Goal: Task Accomplishment & Management: Use online tool/utility

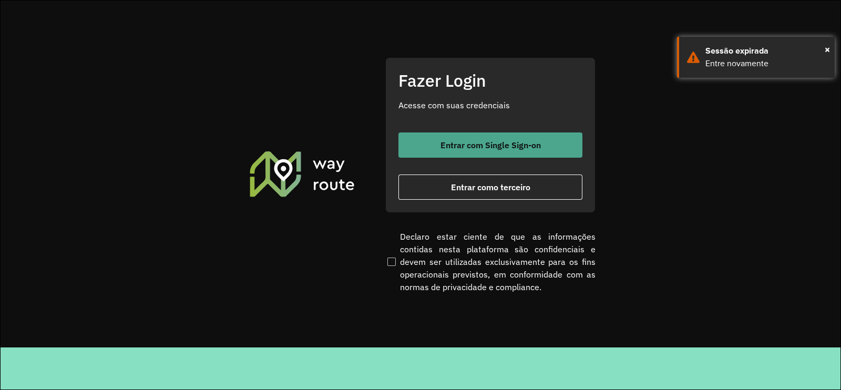
click at [447, 135] on button "Entrar com Single Sign-on" at bounding box center [490, 144] width 184 height 25
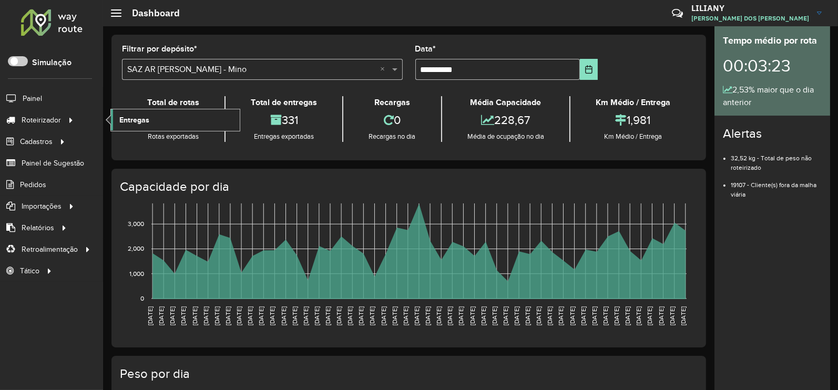
click at [134, 116] on span "Entregas" at bounding box center [134, 120] width 30 height 11
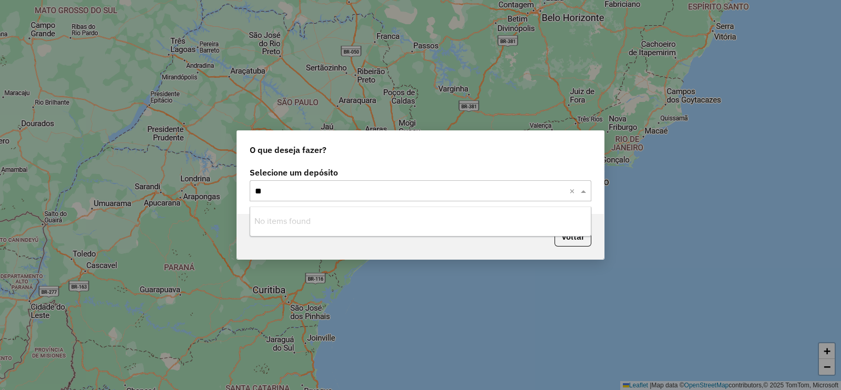
type input "*"
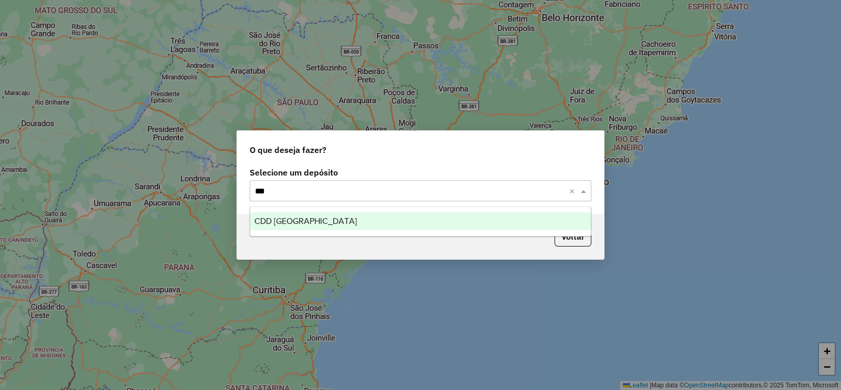
type input "****"
click at [312, 222] on span "CDD [GEOGRAPHIC_DATA]" at bounding box center [305, 220] width 102 height 9
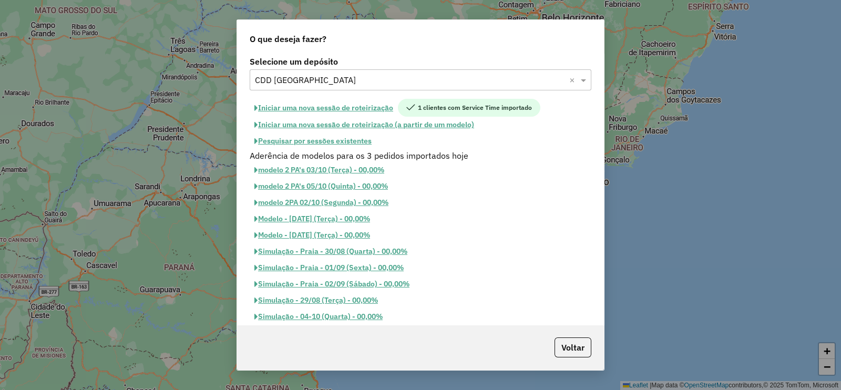
click at [344, 147] on button "Pesquisar por sessões existentes" at bounding box center [313, 141] width 127 height 16
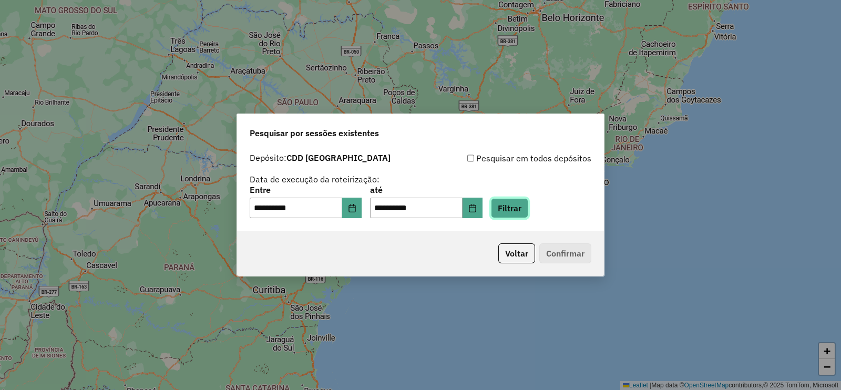
click at [524, 203] on button "Filtrar" at bounding box center [509, 208] width 37 height 20
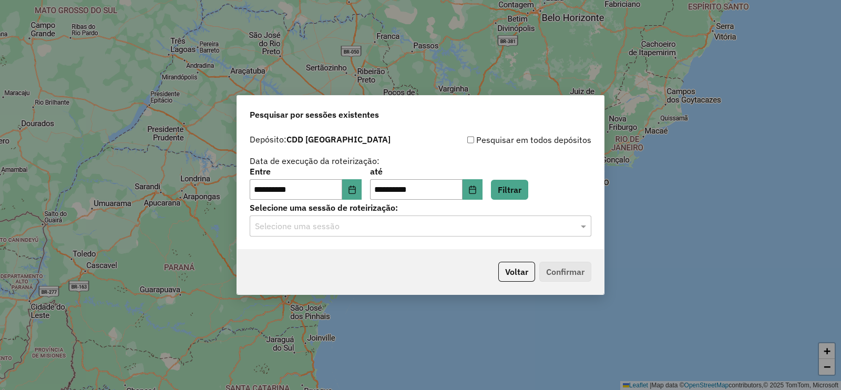
click at [337, 225] on input "text" at bounding box center [410, 226] width 310 height 13
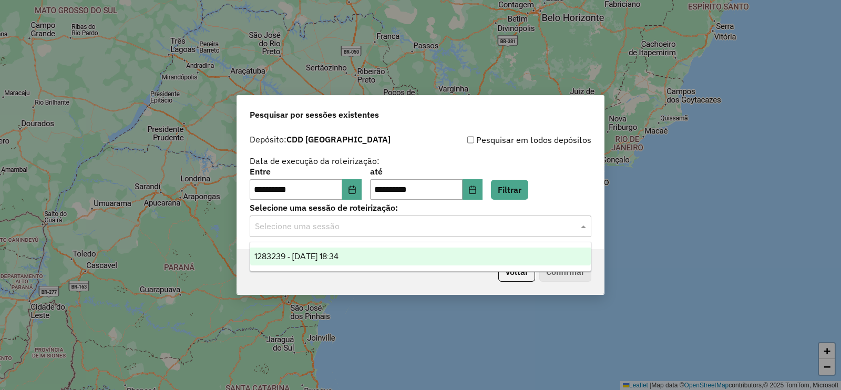
click at [330, 251] on div "1283239 - [DATE] 18:34" at bounding box center [420, 256] width 340 height 18
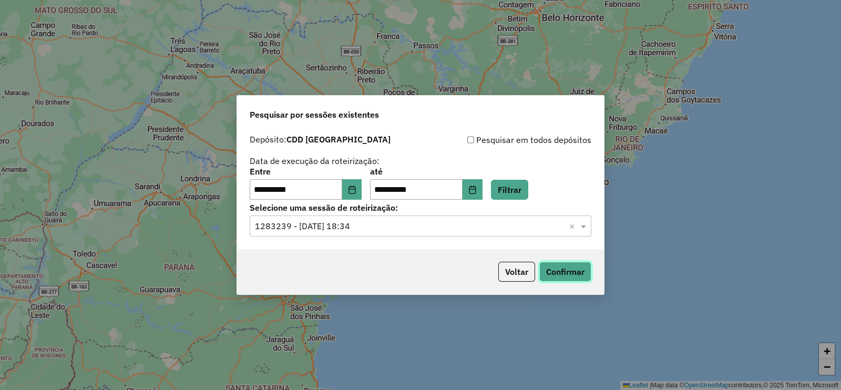
click at [557, 268] on button "Confirmar" at bounding box center [565, 272] width 52 height 20
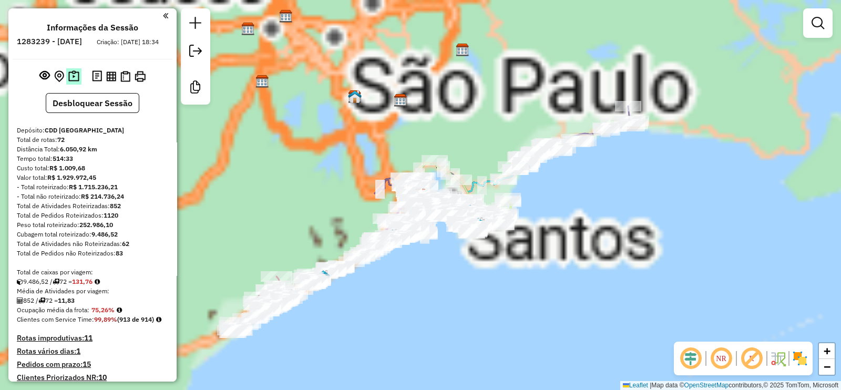
click at [72, 82] on img at bounding box center [73, 76] width 11 height 12
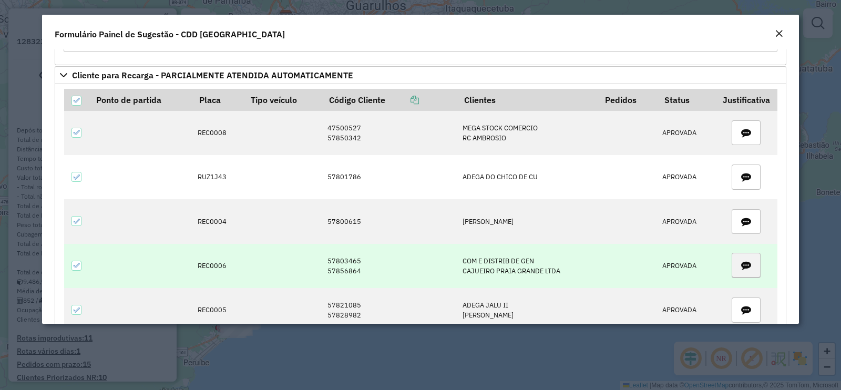
scroll to position [1642, 0]
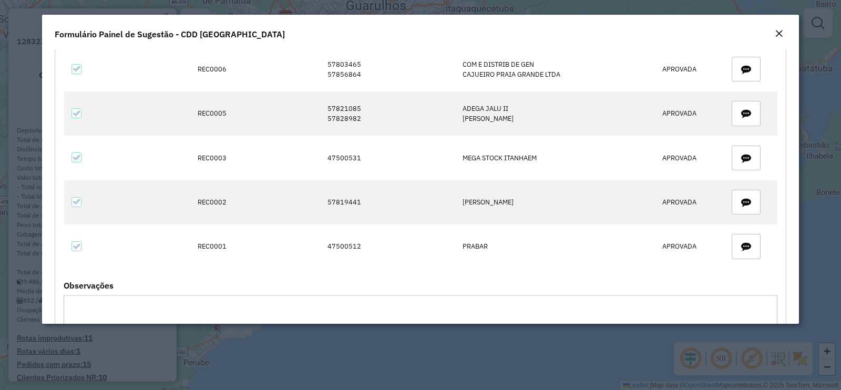
click at [778, 35] on em "Close" at bounding box center [779, 33] width 8 height 8
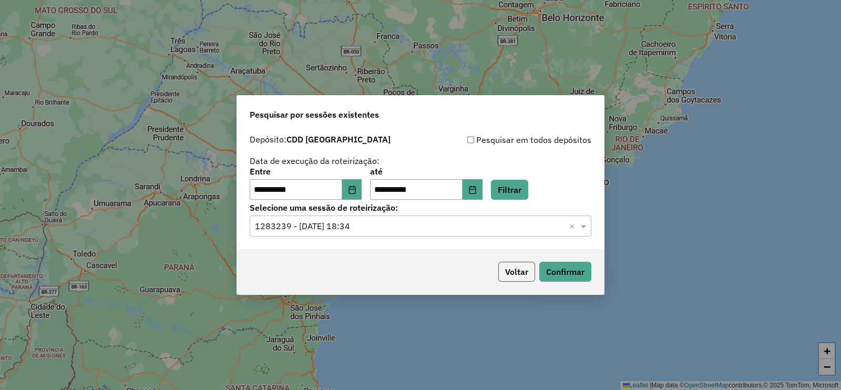
click at [514, 274] on button "Voltar" at bounding box center [516, 272] width 37 height 20
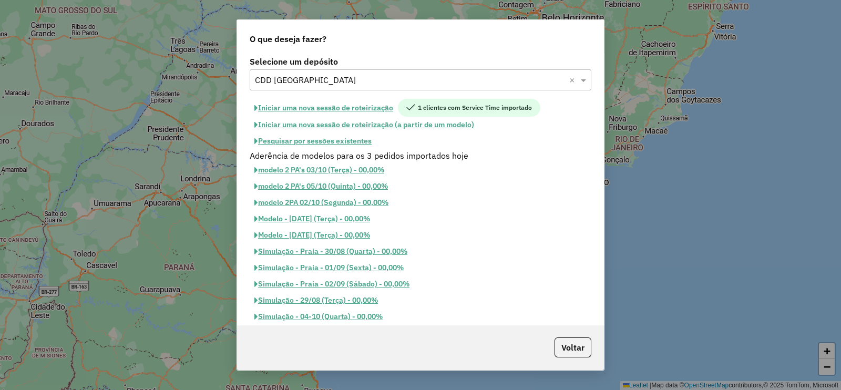
click at [368, 106] on button "Iniciar uma nova sessão de roteirização" at bounding box center [324, 108] width 148 height 18
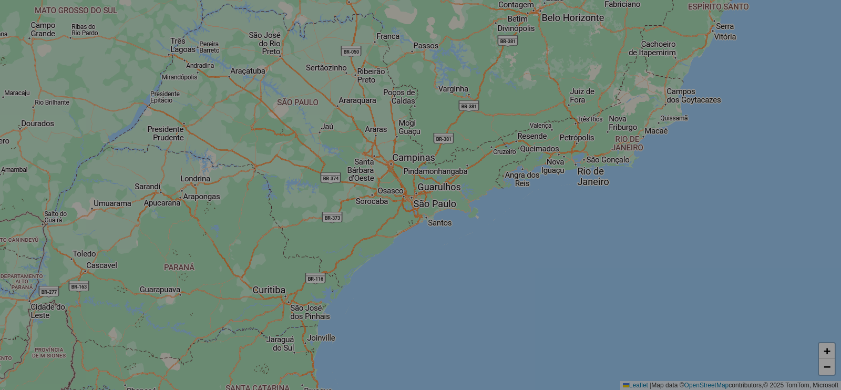
select select "*"
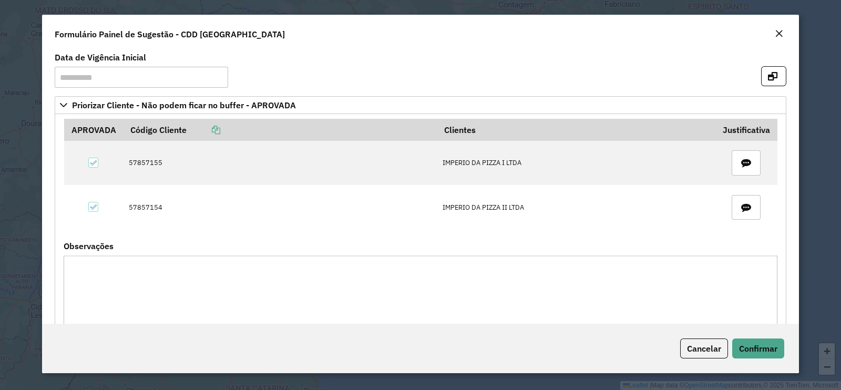
click at [778, 29] on em "Close" at bounding box center [779, 33] width 8 height 8
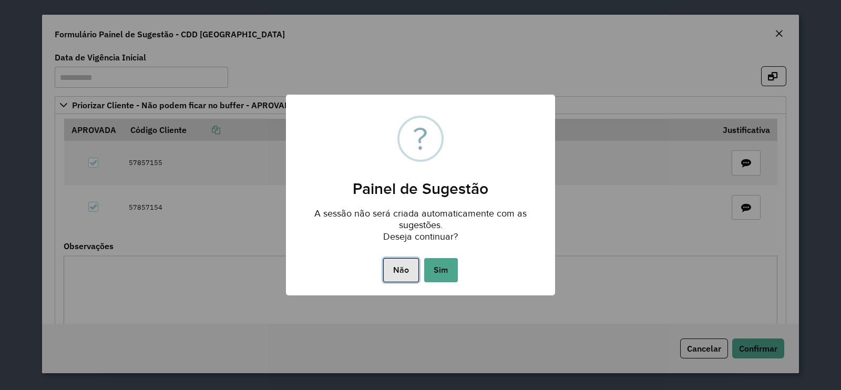
click at [393, 271] on button "Não" at bounding box center [400, 270] width 35 height 24
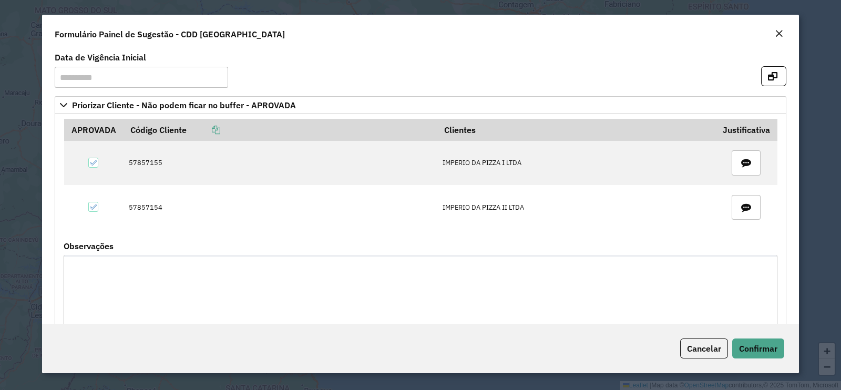
click at [777, 37] on em "Close" at bounding box center [779, 33] width 8 height 8
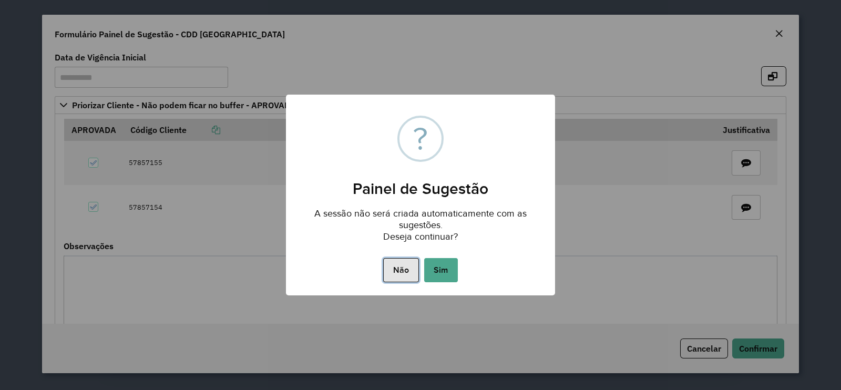
click at [402, 272] on button "Não" at bounding box center [400, 270] width 35 height 24
